Goal: Go to known website: Go to known website

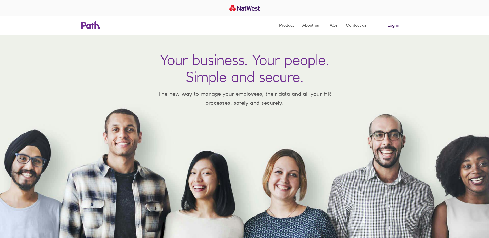
click at [403, 28] on link "Log in" at bounding box center [393, 25] width 29 height 10
